Goal: Transaction & Acquisition: Purchase product/service

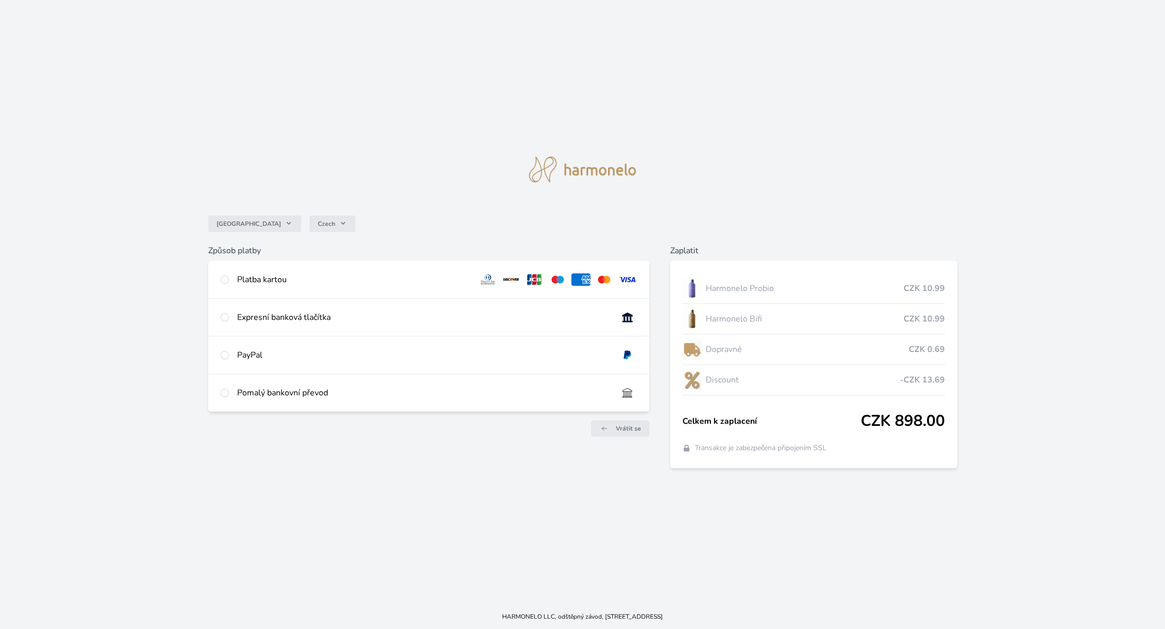
click at [229, 279] on div "Platba kartou" at bounding box center [428, 279] width 441 height 37
radio input "true"
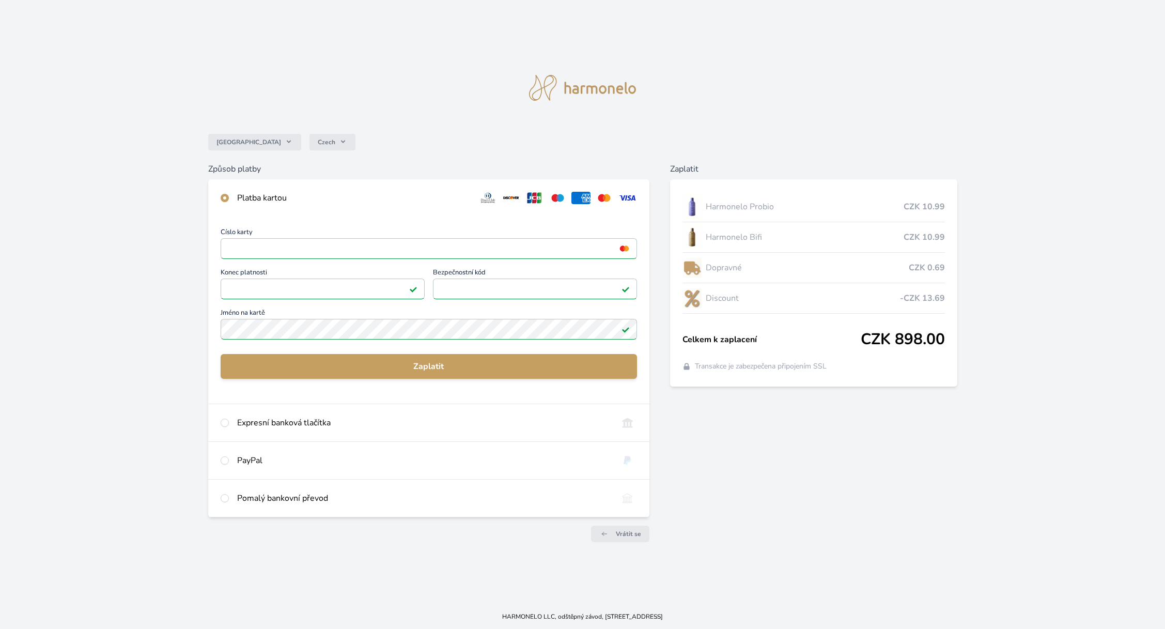
click at [326, 309] on div "Číslo karty <p>Your browser does not support iframes.</p> Konec platnosti <p>Yo…" at bounding box center [429, 285] width 417 height 113
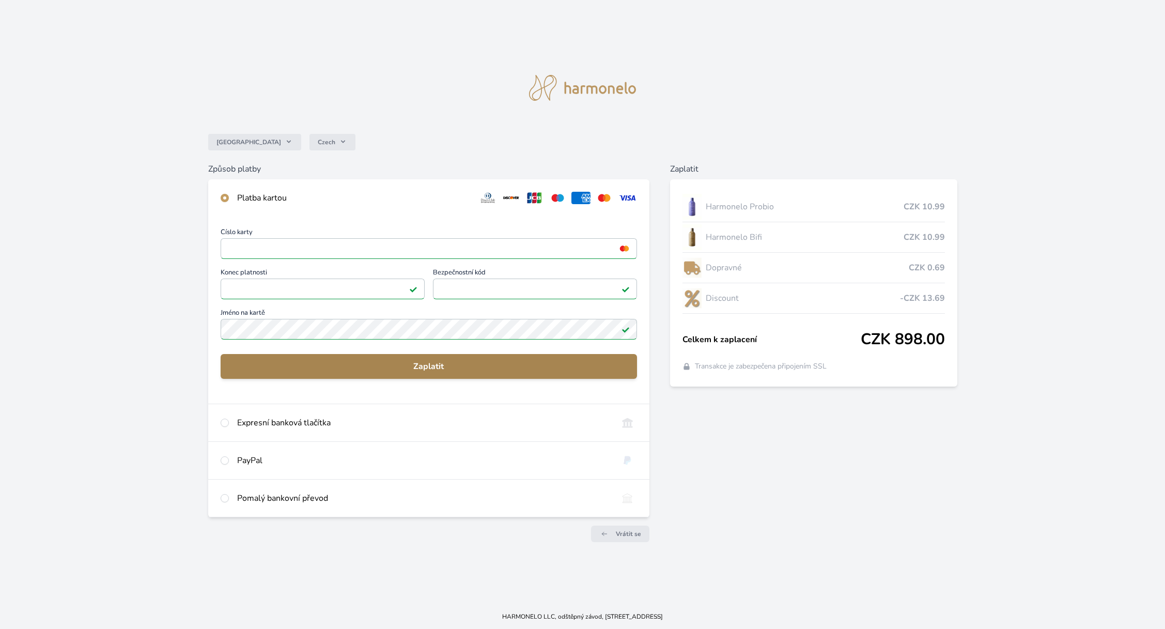
click at [433, 364] on span "Zaplatit" at bounding box center [429, 366] width 400 height 12
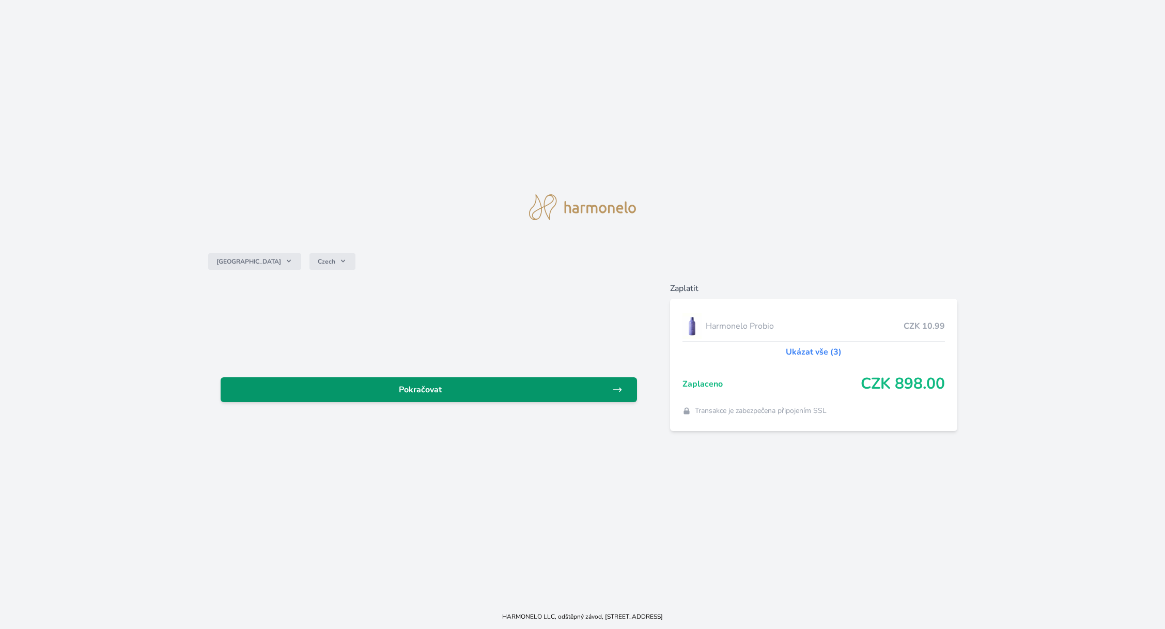
click at [439, 388] on span "Pokračovat" at bounding box center [420, 389] width 383 height 12
